Goal: Find contact information: Find contact information

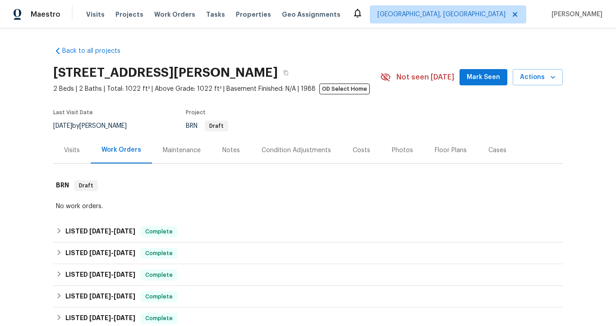
click at [72, 152] on div "Visits" at bounding box center [72, 150] width 16 height 9
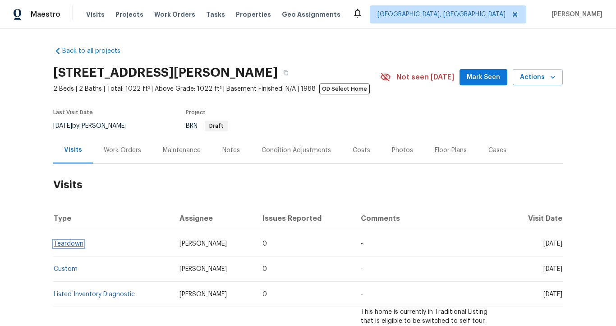
click at [68, 245] on link "Teardown" at bounding box center [69, 243] width 30 height 6
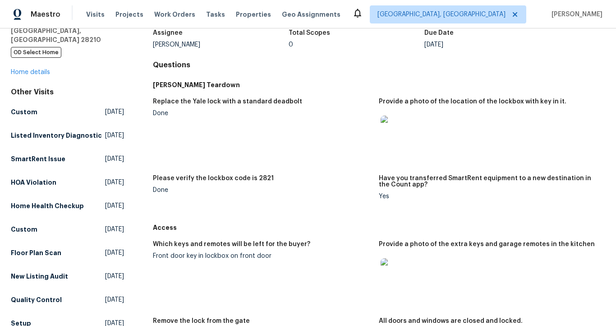
scroll to position [95, 0]
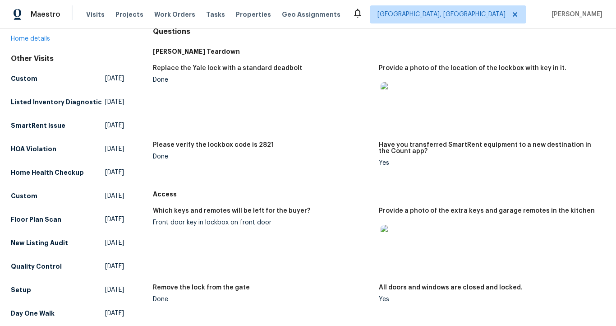
click at [395, 234] on img at bounding box center [395, 239] width 29 height 29
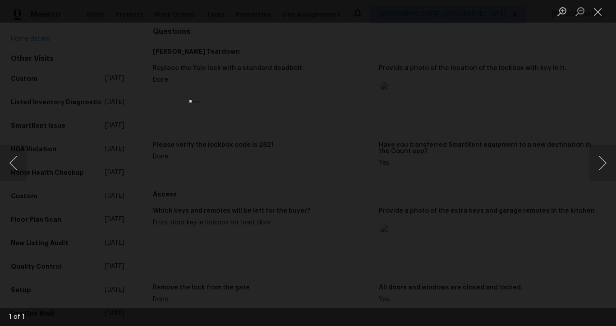
click at [467, 109] on div "Lightbox" at bounding box center [308, 163] width 616 height 326
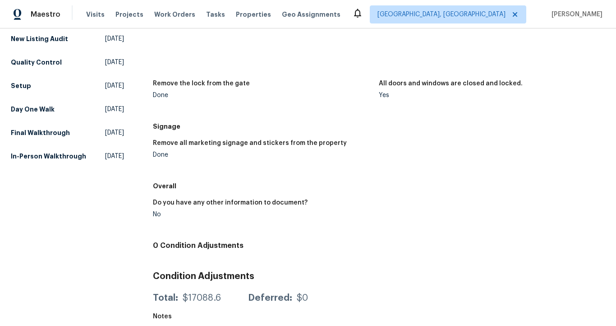
scroll to position [310, 0]
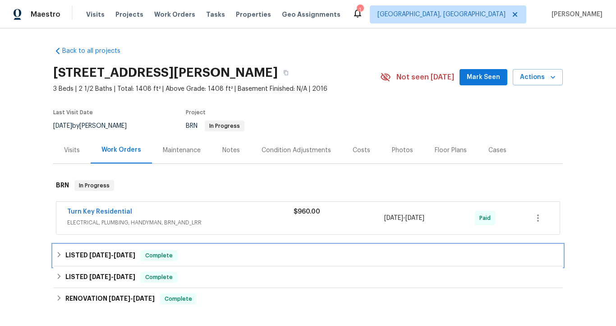
click at [201, 257] on div "LISTED [DATE] - [DATE] Complete" at bounding box center [308, 255] width 504 height 11
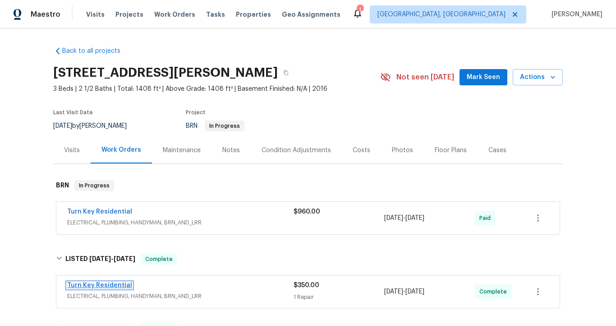
click at [120, 288] on link "Turn Key Residential" at bounding box center [99, 285] width 65 height 6
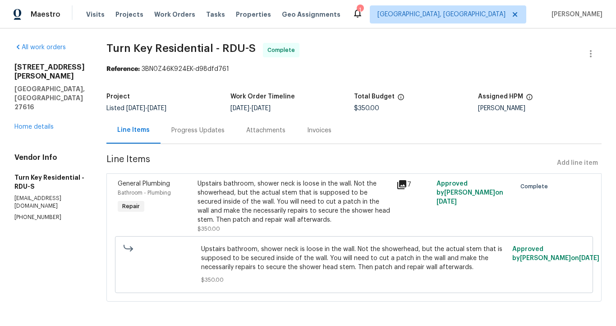
click at [331, 133] on div "Invoices" at bounding box center [319, 130] width 24 height 9
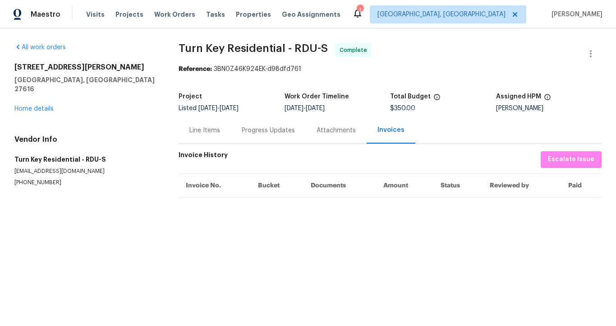
click at [209, 133] on div "Line Items" at bounding box center [204, 130] width 31 height 9
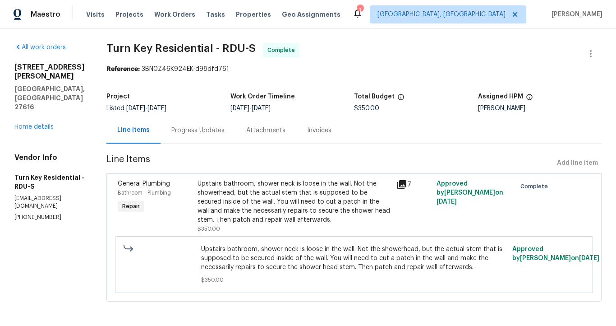
click at [225, 130] on div "Progress Updates" at bounding box center [197, 130] width 53 height 9
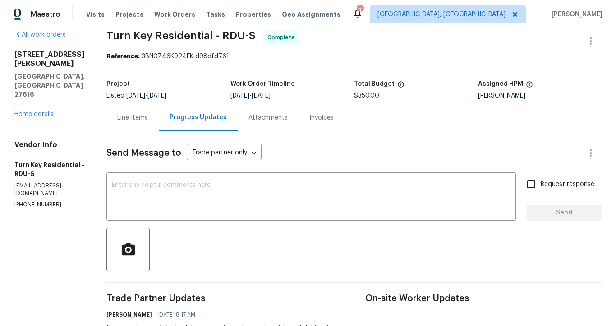
scroll to position [1, 0]
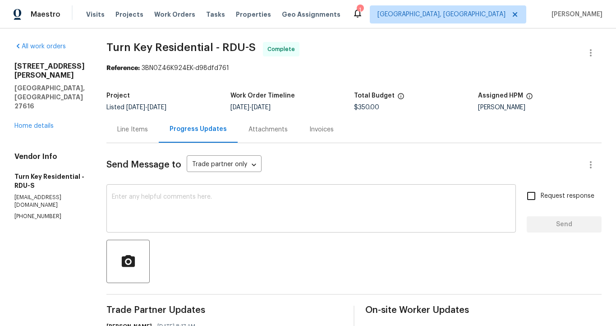
click at [216, 201] on textarea at bounding box center [311, 209] width 399 height 32
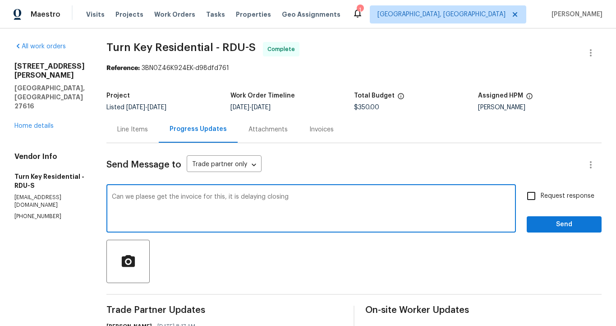
click at [176, 198] on textarea "Can we plaese get the invoice for this, it is delaying closing" at bounding box center [311, 209] width 399 height 32
type textarea "Can we please get the invoice for this, it is delaying closing"
click at [534, 223] on span "Send" at bounding box center [564, 224] width 60 height 11
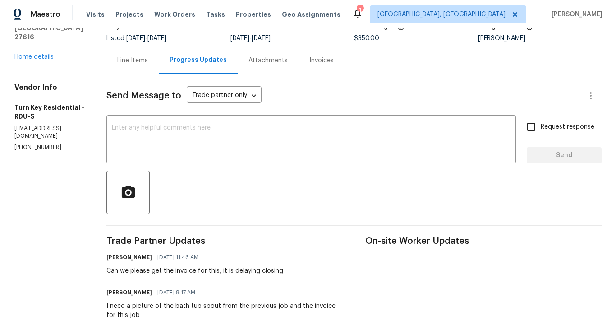
scroll to position [0, 0]
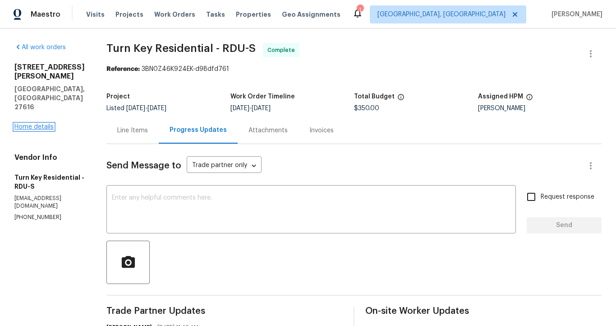
click at [46, 124] on link "Home details" at bounding box center [33, 127] width 39 height 6
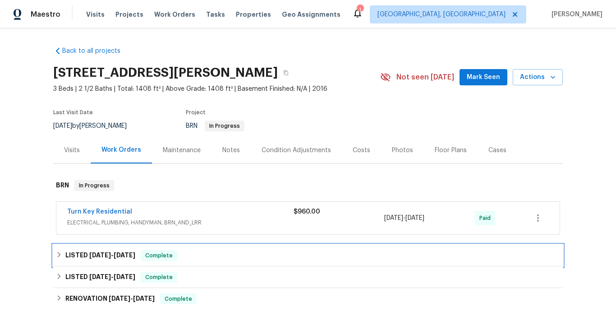
click at [67, 252] on h6 "LISTED [DATE] - [DATE]" at bounding box center [100, 255] width 70 height 11
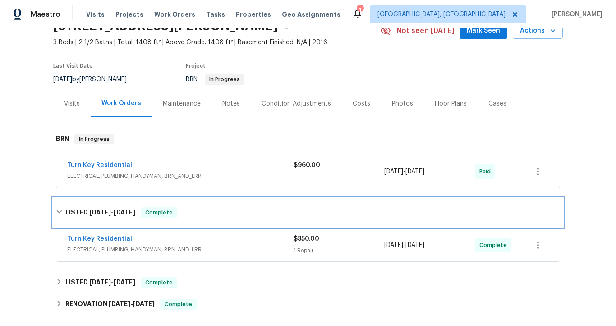
scroll to position [50, 0]
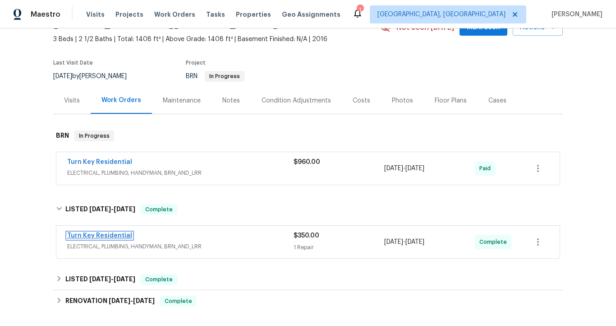
click at [107, 234] on link "Turn Key Residential" at bounding box center [99, 235] width 65 height 6
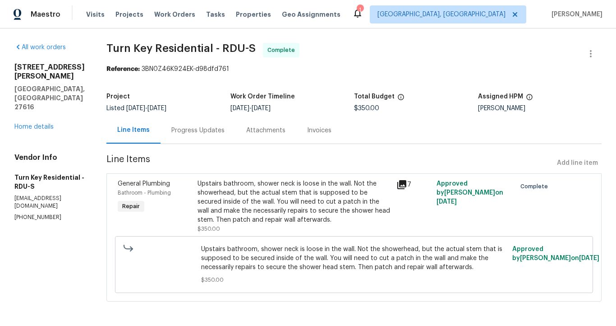
click at [219, 129] on div "Progress Updates" at bounding box center [197, 130] width 53 height 9
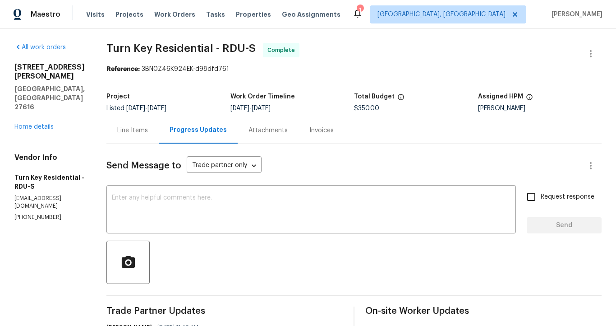
click at [148, 133] on div "Line Items" at bounding box center [132, 130] width 31 height 9
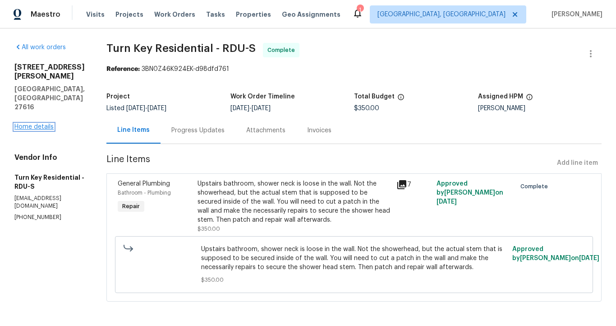
click at [40, 124] on link "Home details" at bounding box center [33, 127] width 39 height 6
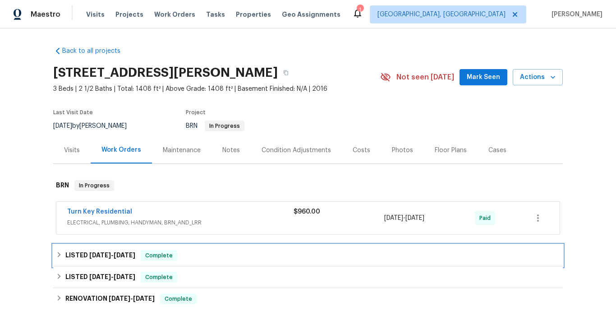
click at [110, 256] on span "8/25/25 - 8/27/25" at bounding box center [112, 255] width 46 height 6
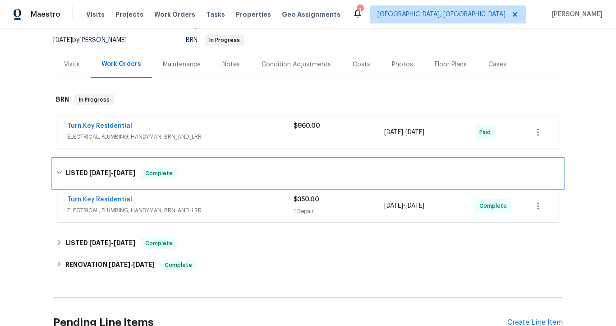
scroll to position [109, 0]
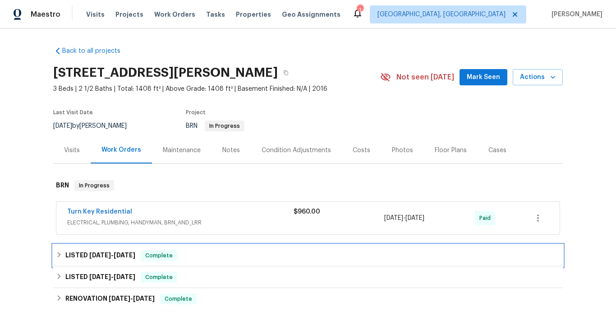
click at [112, 251] on h6 "LISTED 8/25/25 - 8/27/25" at bounding box center [100, 255] width 70 height 11
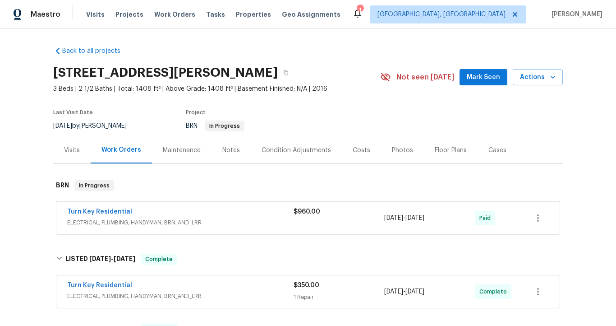
click at [116, 280] on span "Turn Key Residential" at bounding box center [99, 284] width 65 height 9
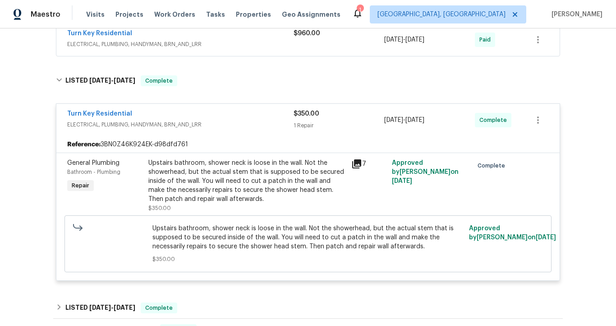
scroll to position [191, 0]
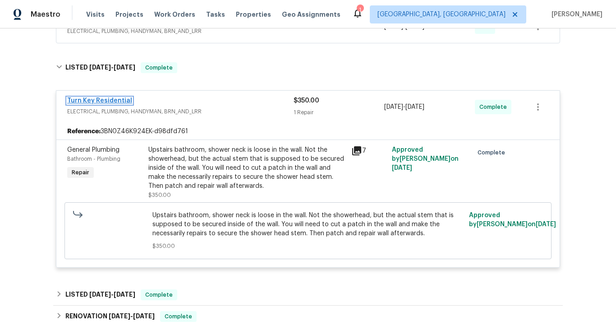
click at [114, 102] on link "Turn Key Residential" at bounding box center [99, 100] width 65 height 6
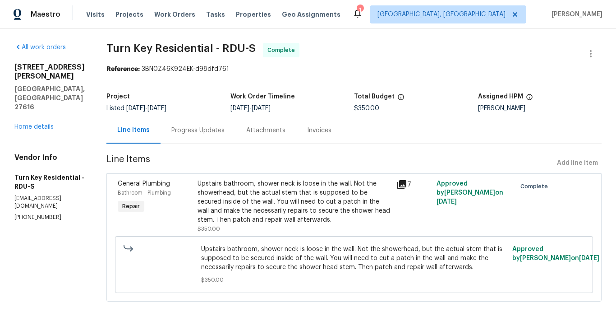
click at [218, 133] on div "Progress Updates" at bounding box center [197, 130] width 53 height 9
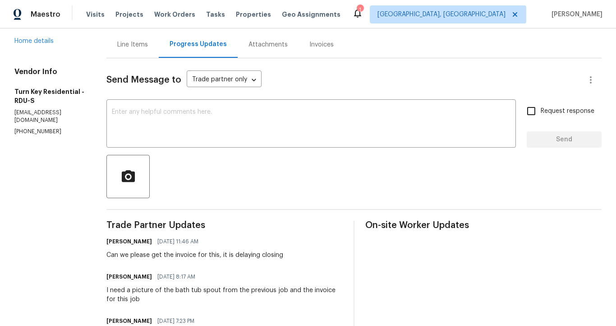
scroll to position [52, 0]
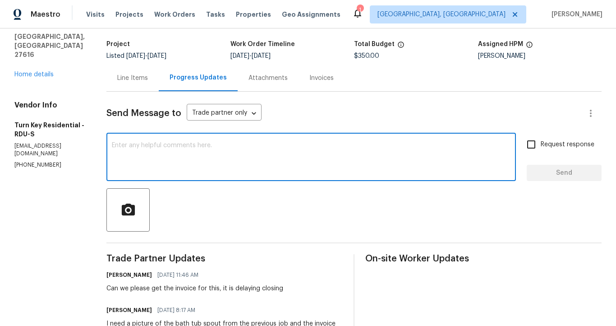
click at [155, 151] on textarea at bounding box center [311, 158] width 399 height 32
type textarea "Please upload the invoice"
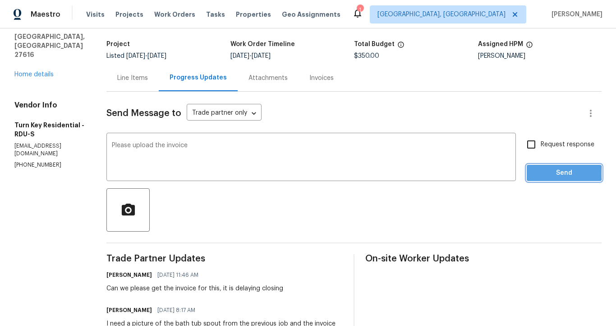
click at [534, 174] on span "Send" at bounding box center [564, 172] width 60 height 11
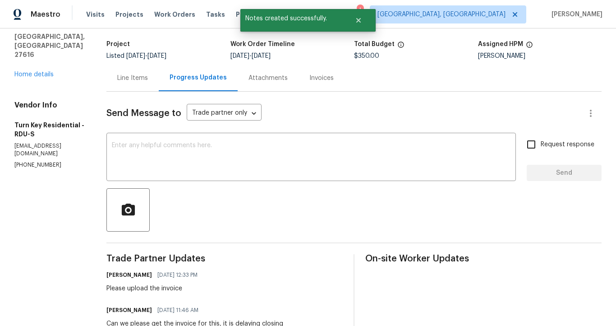
click at [426, 44] on div "Total Budget" at bounding box center [416, 47] width 124 height 12
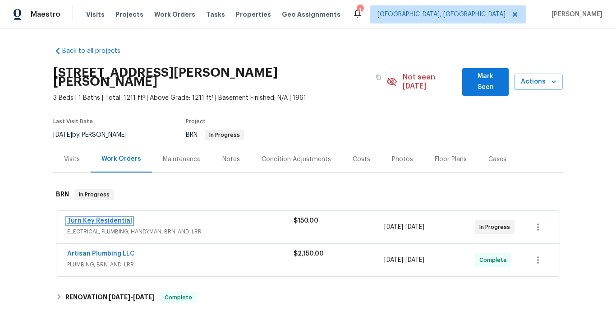
click at [120, 217] on link "Turn Key Residential" at bounding box center [99, 220] width 65 height 6
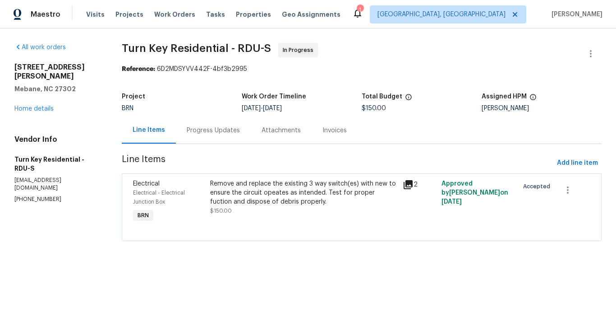
click at [215, 133] on div "Progress Updates" at bounding box center [213, 130] width 53 height 9
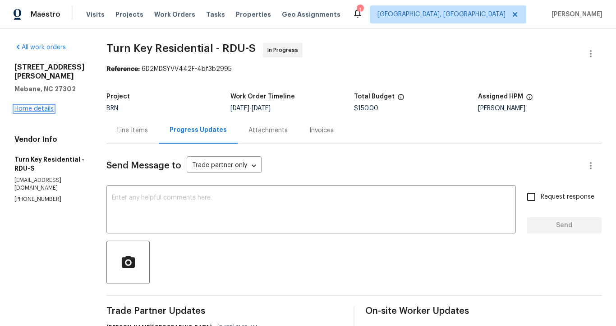
click at [47, 106] on link "Home details" at bounding box center [33, 109] width 39 height 6
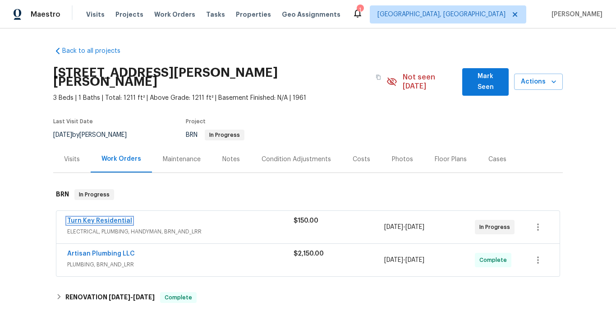
click at [89, 217] on link "Turn Key Residential" at bounding box center [99, 220] width 65 height 6
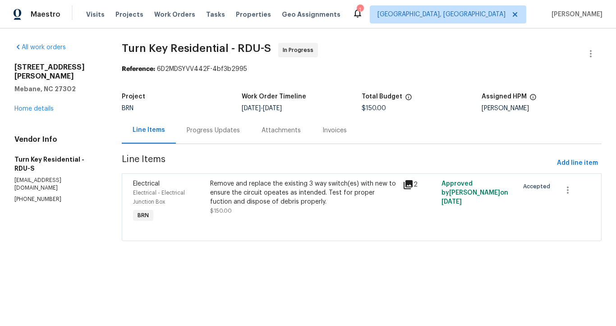
click at [203, 133] on div "Progress Updates" at bounding box center [213, 130] width 53 height 9
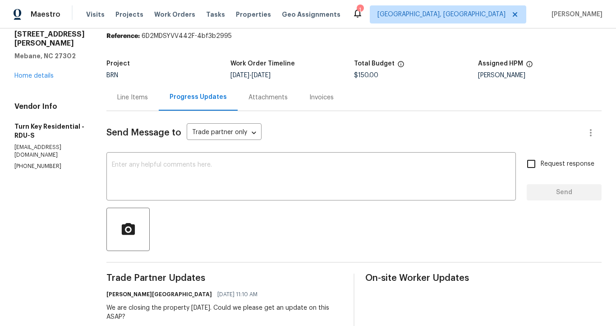
scroll to position [3, 0]
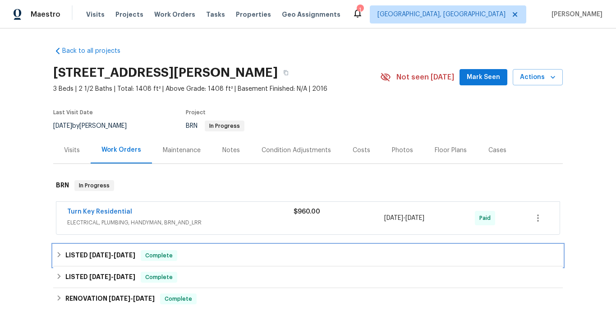
click at [122, 254] on span "[DATE]" at bounding box center [125, 255] width 22 height 6
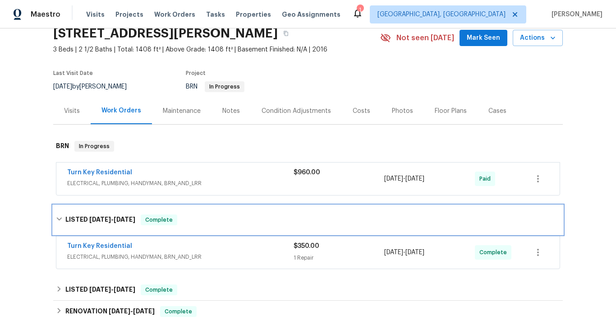
scroll to position [39, 0]
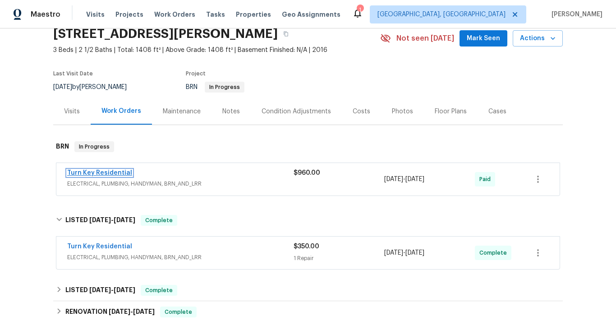
click at [94, 173] on link "Turn Key Residential" at bounding box center [99, 173] width 65 height 6
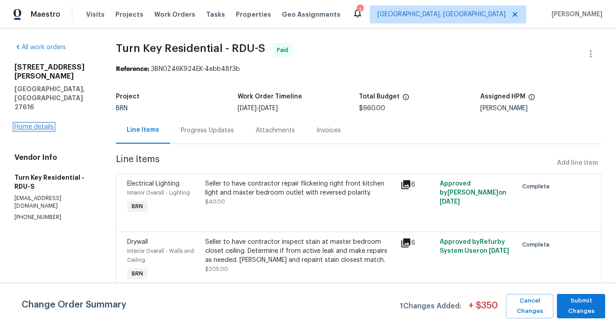
click at [49, 124] on link "Home details" at bounding box center [33, 127] width 39 height 6
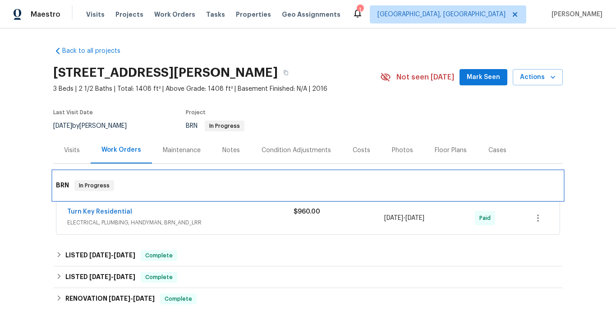
click at [189, 194] on div "BRN In Progress" at bounding box center [308, 185] width 510 height 29
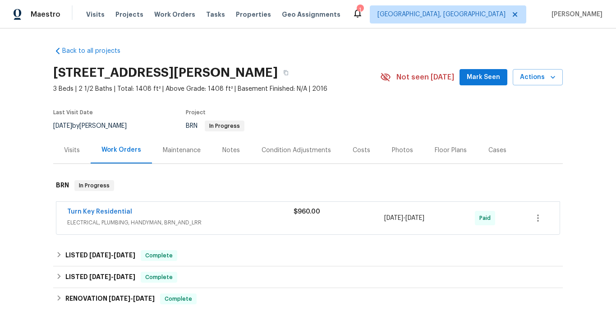
click at [126, 152] on div "Work Orders" at bounding box center [121, 149] width 40 height 9
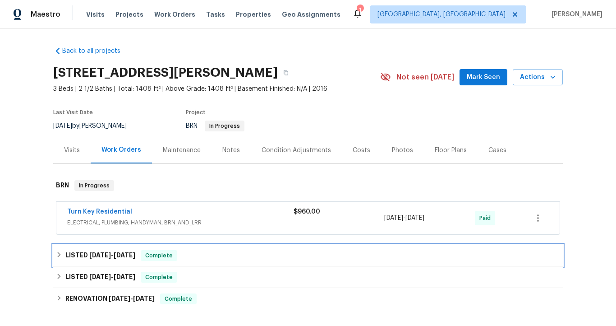
click at [84, 254] on h6 "LISTED [DATE] - [DATE]" at bounding box center [100, 255] width 70 height 11
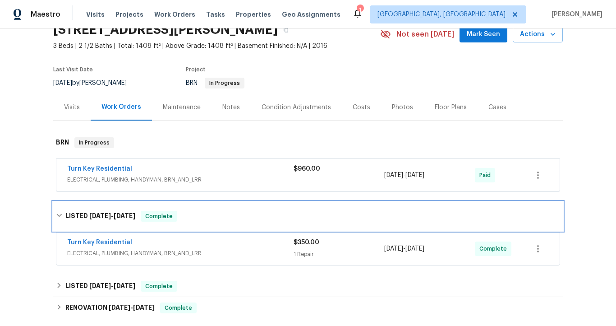
scroll to position [45, 0]
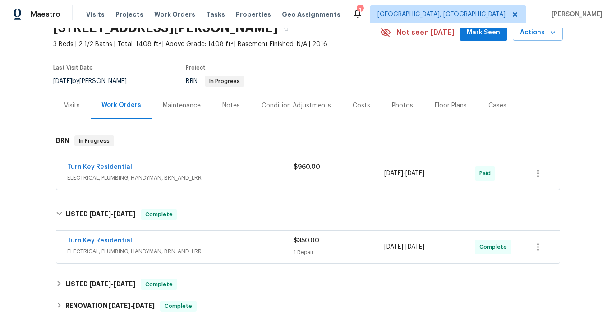
click at [129, 239] on div "Turn Key Residential" at bounding box center [180, 241] width 226 height 11
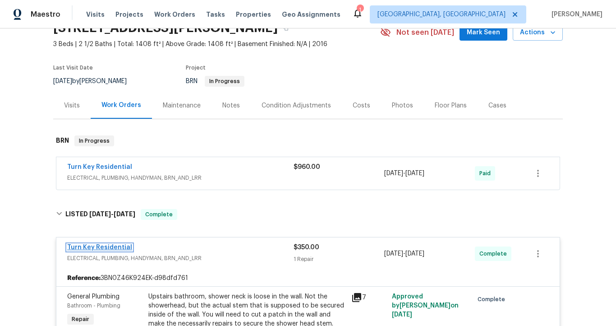
click at [121, 247] on link "Turn Key Residential" at bounding box center [99, 247] width 65 height 6
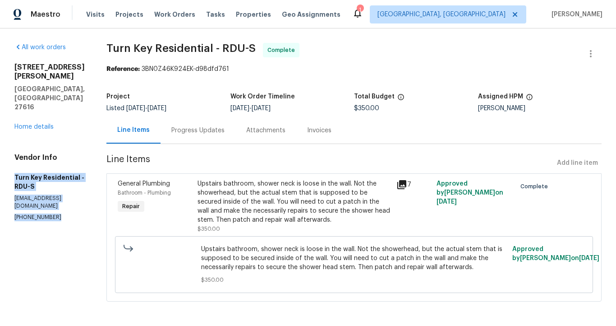
drag, startPoint x: 15, startPoint y: 149, endPoint x: 40, endPoint y: 177, distance: 37.7
click at [40, 177] on section "All work orders [STREET_ADDRESS][PERSON_NAME][PERSON_NAME] Home details Vendor …" at bounding box center [49, 177] width 70 height 269
copy div "Turn Key Residential - RDU-S [EMAIL_ADDRESS][DOMAIN_NAME] (919) 805-"
click at [113, 173] on div "All work orders [STREET_ADDRESS][PERSON_NAME][PERSON_NAME] Home details Vendor …" at bounding box center [308, 177] width 616 height 298
drag, startPoint x: 41, startPoint y: 172, endPoint x: 57, endPoint y: 175, distance: 16.9
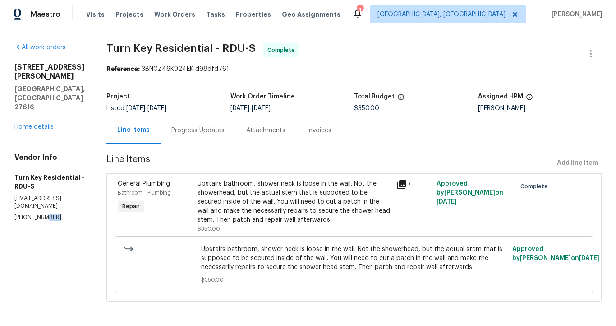
click at [57, 213] on p "[PHONE_NUMBER]" at bounding box center [49, 217] width 70 height 8
copy p "2596"
